Goal: Task Accomplishment & Management: Use online tool/utility

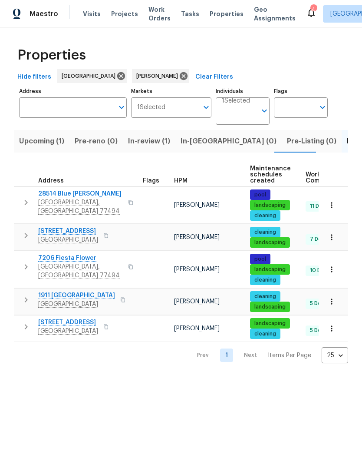
click at [54, 199] on span "Katy, TX 77494" at bounding box center [80, 206] width 85 height 17
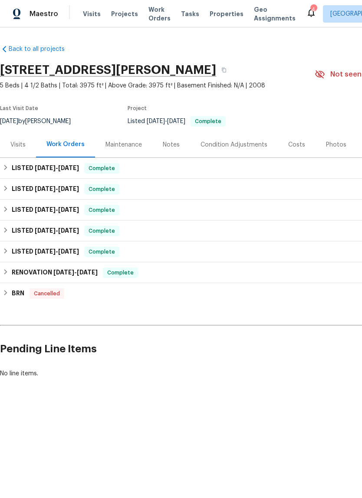
click at [89, 17] on span "Visits" at bounding box center [92, 14] width 18 height 9
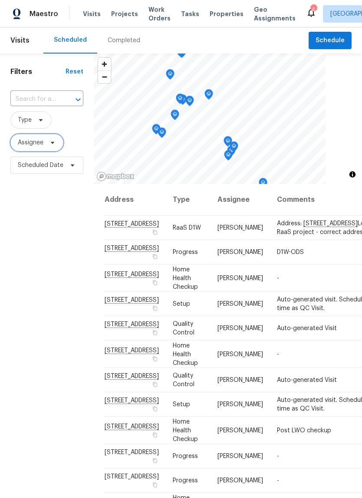
click at [39, 141] on span "Assignee" at bounding box center [31, 142] width 26 height 9
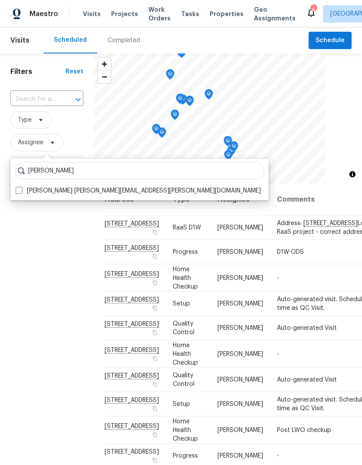
type input "[PERSON_NAME]"
click at [22, 190] on span at bounding box center [19, 190] width 7 height 7
click at [21, 190] on input "[PERSON_NAME] [PERSON_NAME][EMAIL_ADDRESS][PERSON_NAME][DOMAIN_NAME]" at bounding box center [19, 189] width 6 height 6
checkbox input "true"
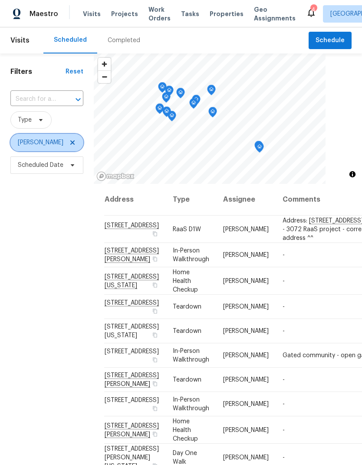
click at [69, 139] on icon at bounding box center [72, 142] width 7 height 7
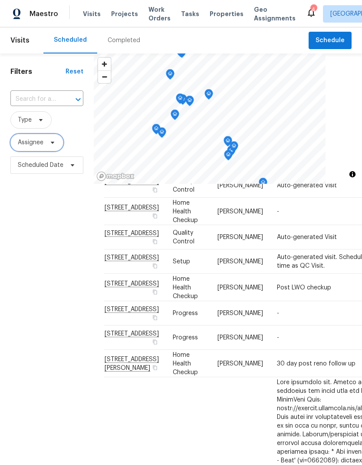
click at [39, 143] on span "Assignee" at bounding box center [31, 142] width 26 height 9
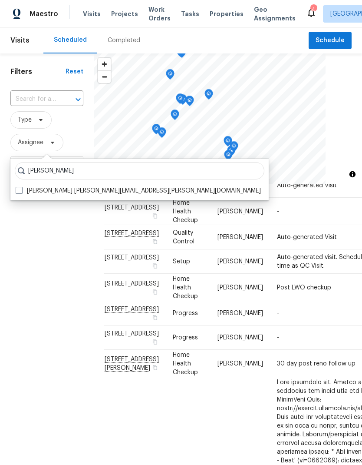
type input "[PERSON_NAME]"
click at [20, 189] on span at bounding box center [19, 190] width 7 height 7
click at [20, 189] on input "[PERSON_NAME] [PERSON_NAME][EMAIL_ADDRESS][PERSON_NAME][DOMAIN_NAME]" at bounding box center [19, 189] width 6 height 6
checkbox input "true"
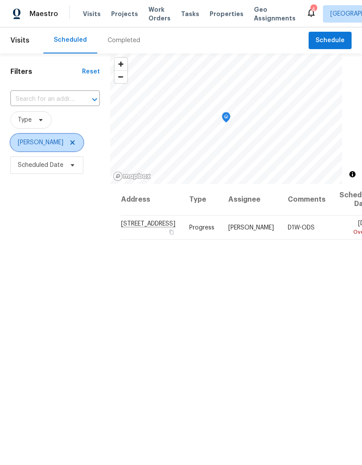
click at [69, 143] on icon at bounding box center [72, 142] width 7 height 7
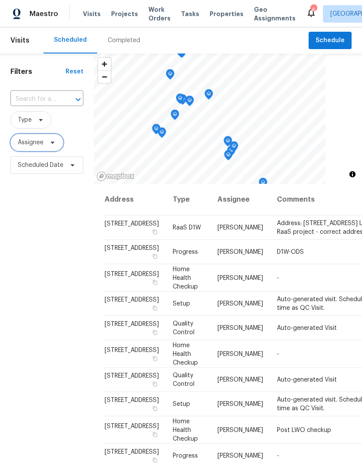
click at [35, 146] on span "Assignee" at bounding box center [31, 142] width 26 height 9
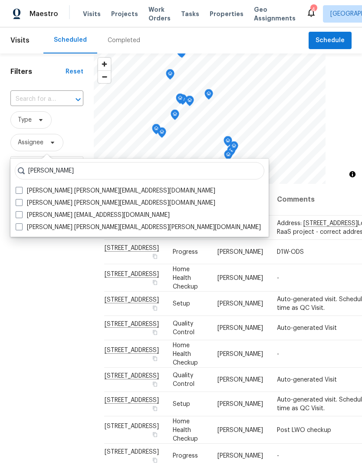
type input "[PERSON_NAME]"
click at [22, 202] on span at bounding box center [19, 202] width 7 height 7
click at [21, 202] on input "[PERSON_NAME] [PERSON_NAME][EMAIL_ADDRESS][DOMAIN_NAME]" at bounding box center [19, 202] width 6 height 6
checkbox input "true"
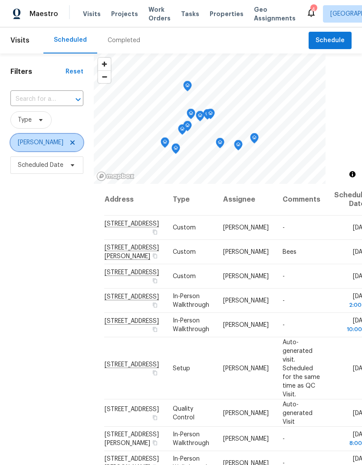
click at [76, 146] on icon at bounding box center [72, 142] width 7 height 7
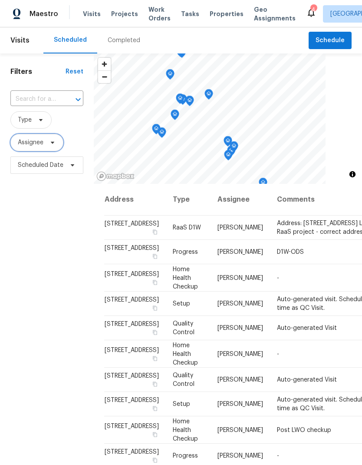
click at [31, 146] on span "Assignee" at bounding box center [31, 142] width 26 height 9
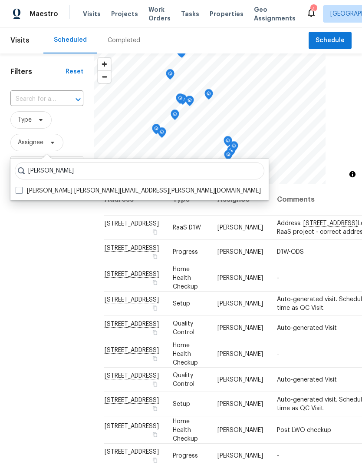
type input "[PERSON_NAME]"
click at [21, 189] on span at bounding box center [19, 190] width 7 height 7
click at [21, 189] on input "[PERSON_NAME] [PERSON_NAME][EMAIL_ADDRESS][PERSON_NAME][DOMAIN_NAME]" at bounding box center [19, 189] width 6 height 6
checkbox input "true"
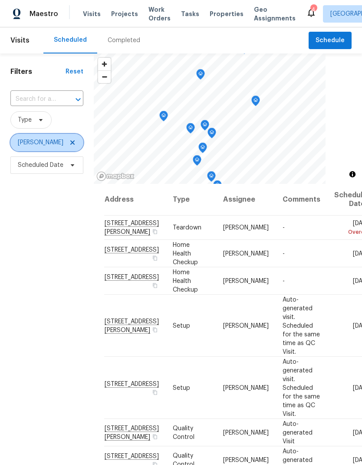
click at [69, 146] on icon at bounding box center [72, 142] width 7 height 7
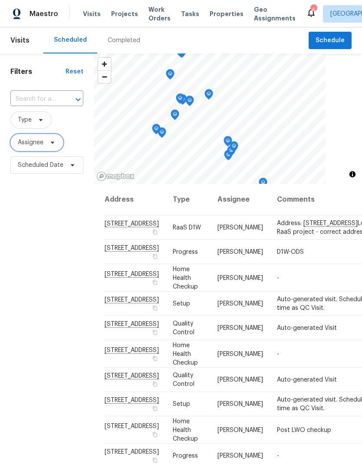
click at [30, 139] on span "Assignee" at bounding box center [36, 142] width 53 height 17
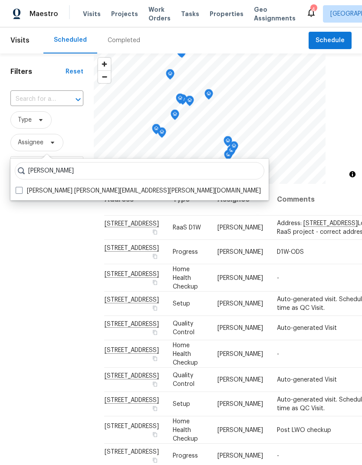
type input "[PERSON_NAME]"
click at [25, 187] on label "[PERSON_NAME] [PERSON_NAME][EMAIL_ADDRESS][PERSON_NAME][DOMAIN_NAME]" at bounding box center [138, 190] width 245 height 9
click at [21, 187] on input "[PERSON_NAME] [PERSON_NAME][EMAIL_ADDRESS][PERSON_NAME][DOMAIN_NAME]" at bounding box center [19, 189] width 6 height 6
checkbox input "true"
